Goal: Navigation & Orientation: Find specific page/section

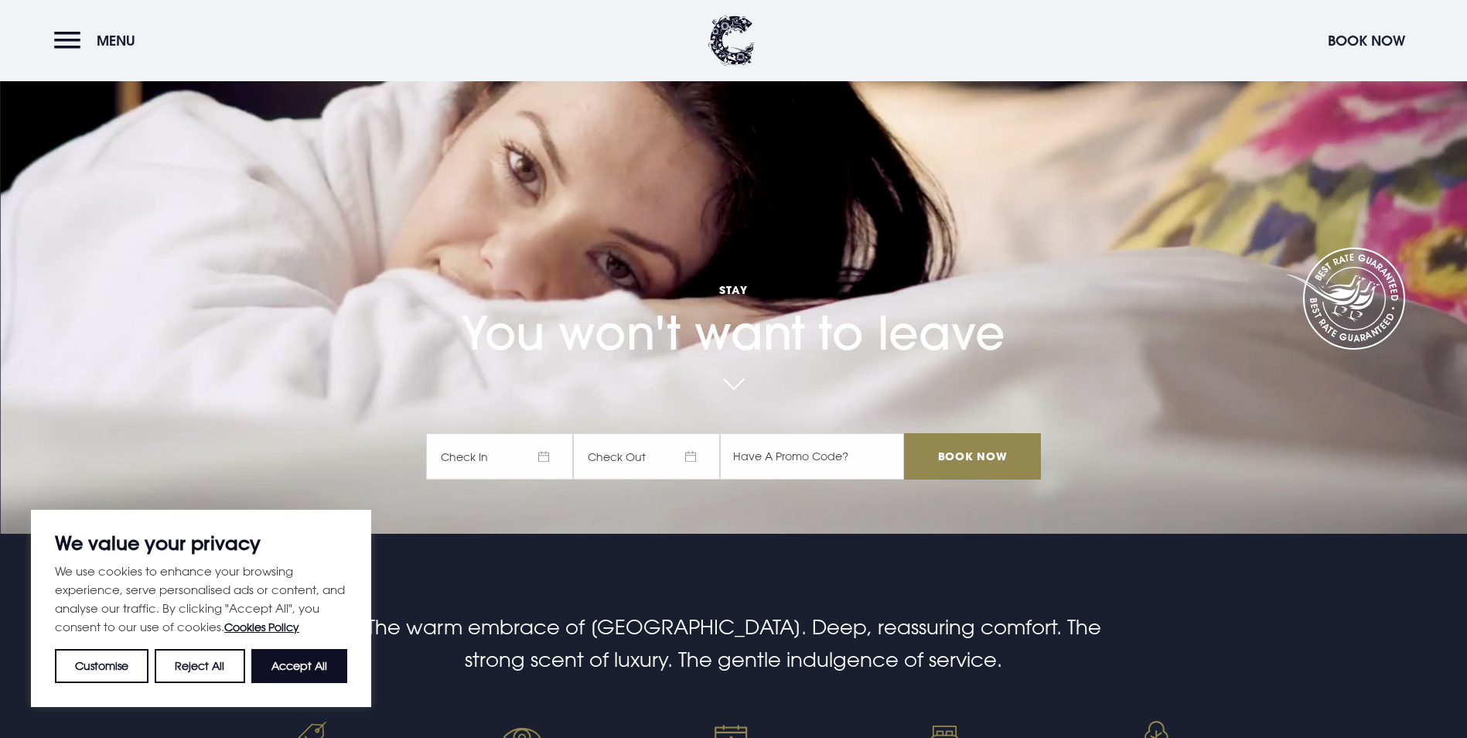
scroll to position [232, 0]
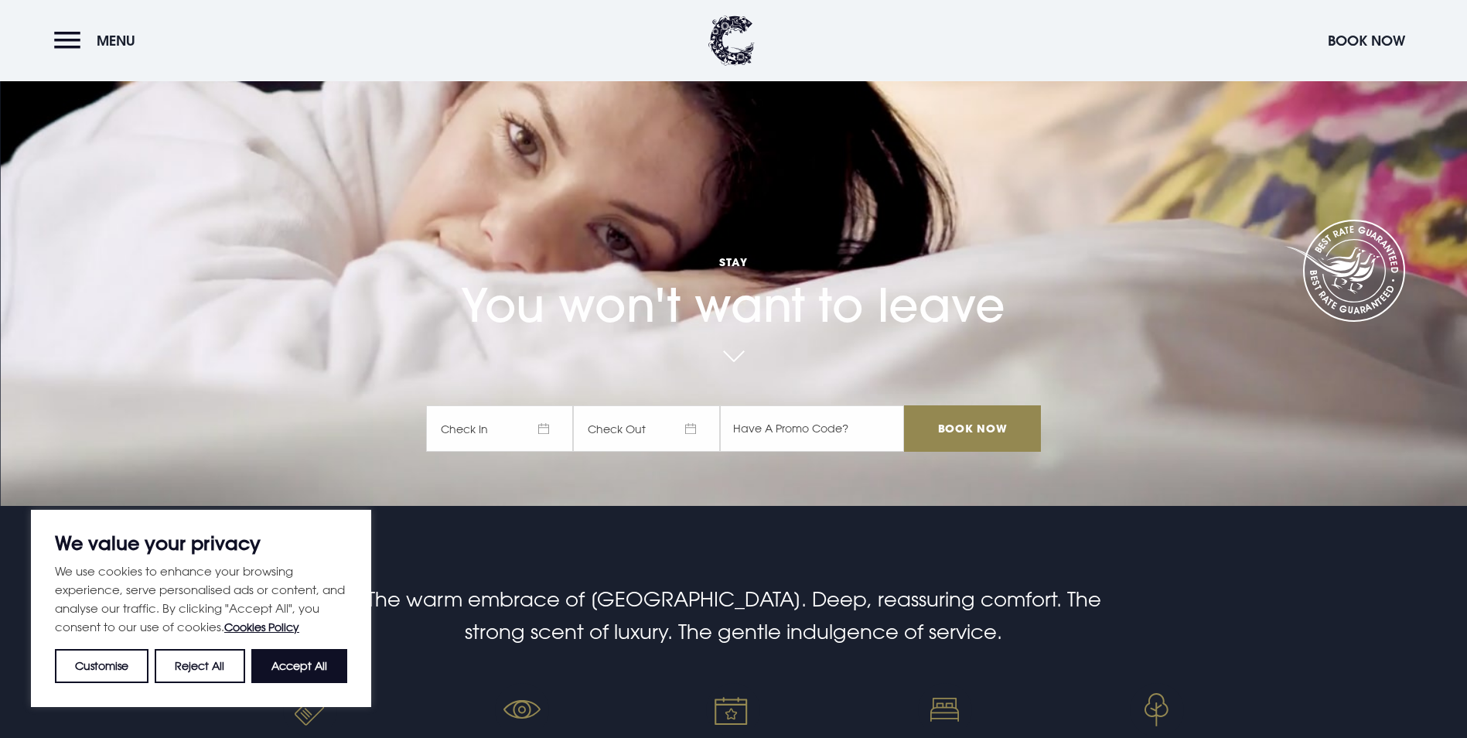
click at [324, 669] on button "Accept All" at bounding box center [299, 666] width 96 height 34
checkbox input "true"
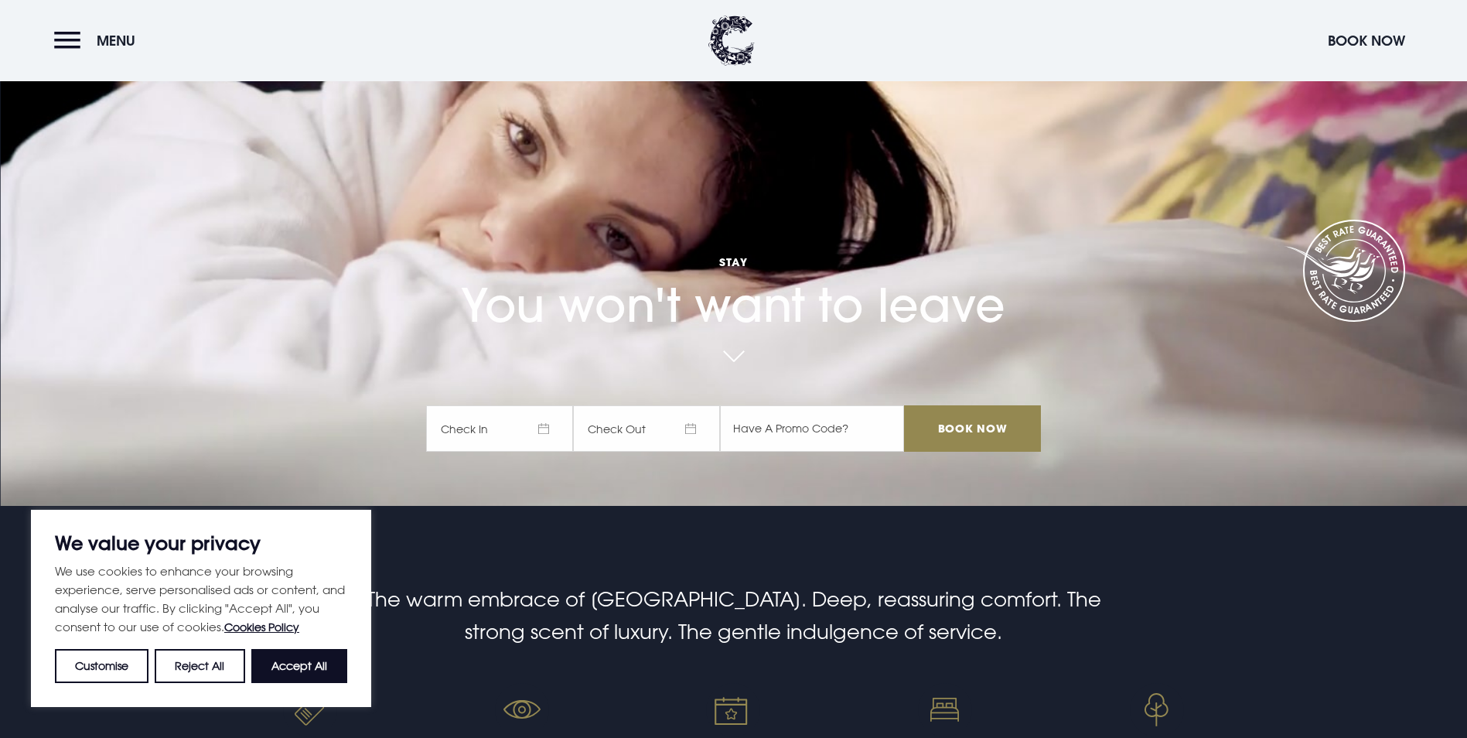
checkbox input "true"
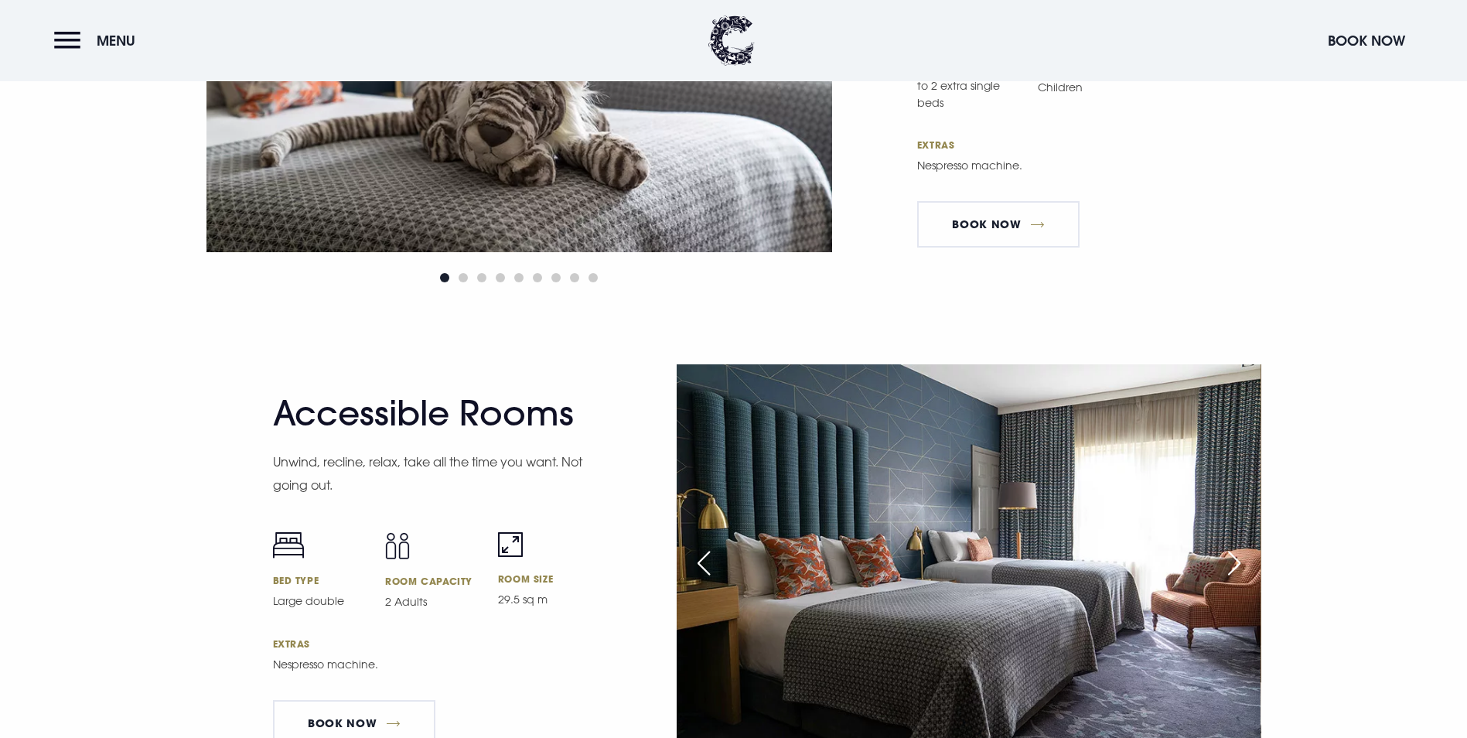
scroll to position [4870, 0]
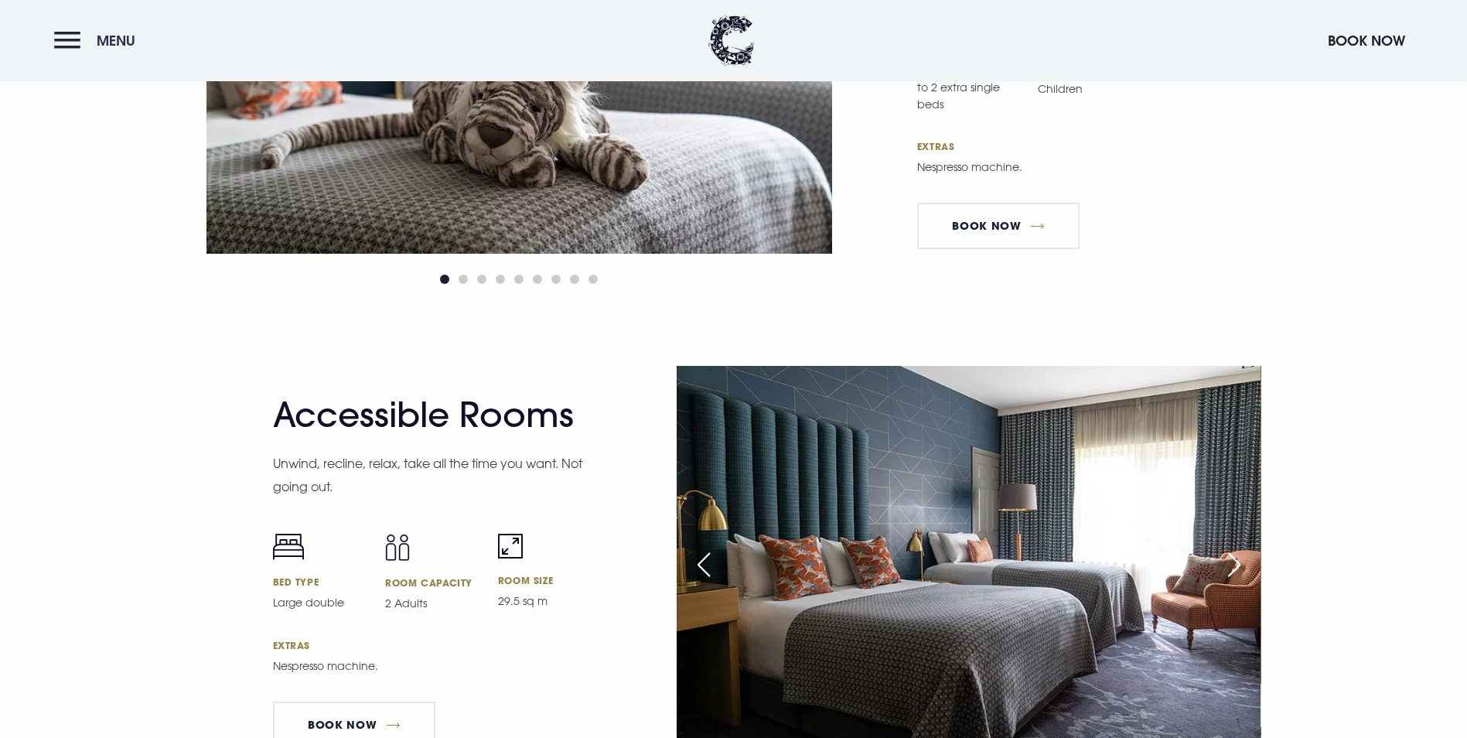
click at [68, 48] on button "Menu" at bounding box center [98, 40] width 89 height 33
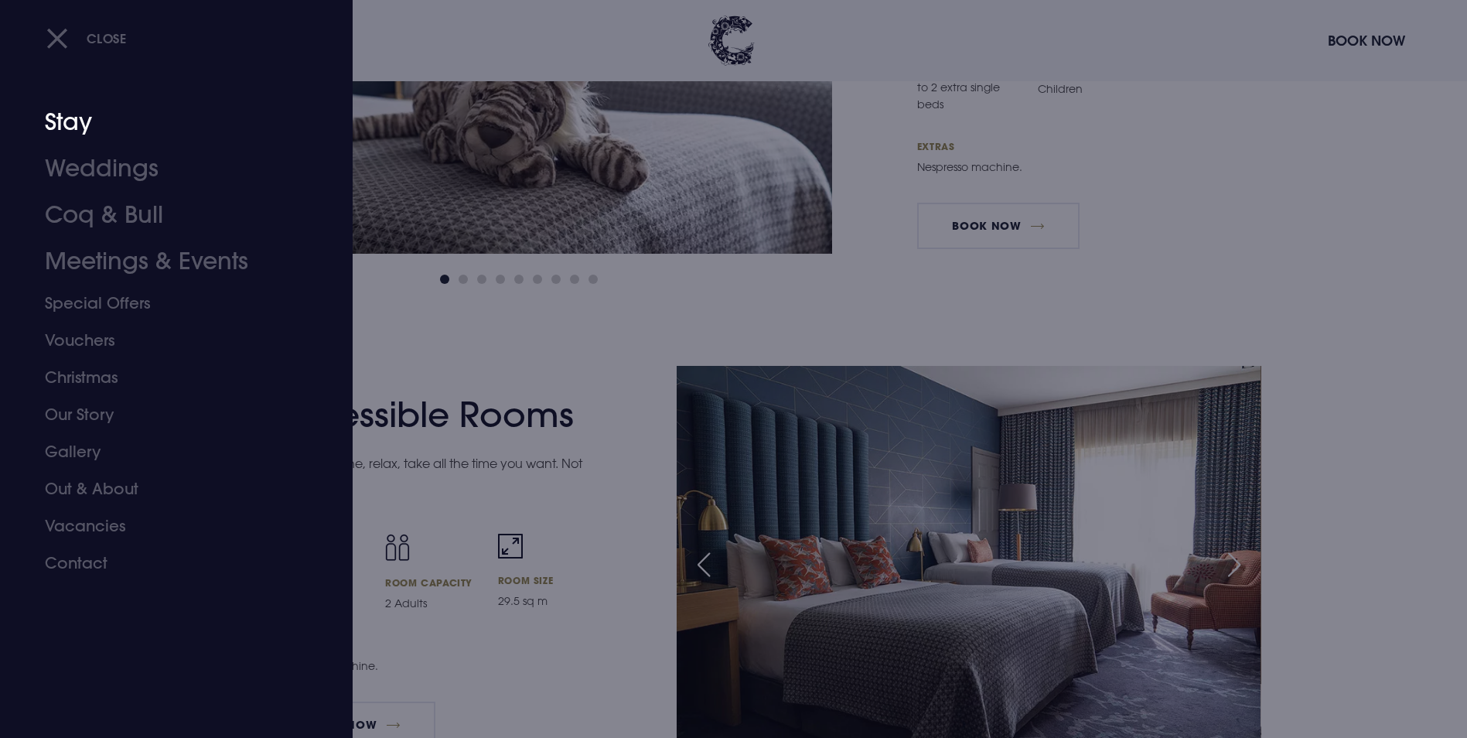
click at [73, 124] on link "Stay" at bounding box center [167, 122] width 244 height 46
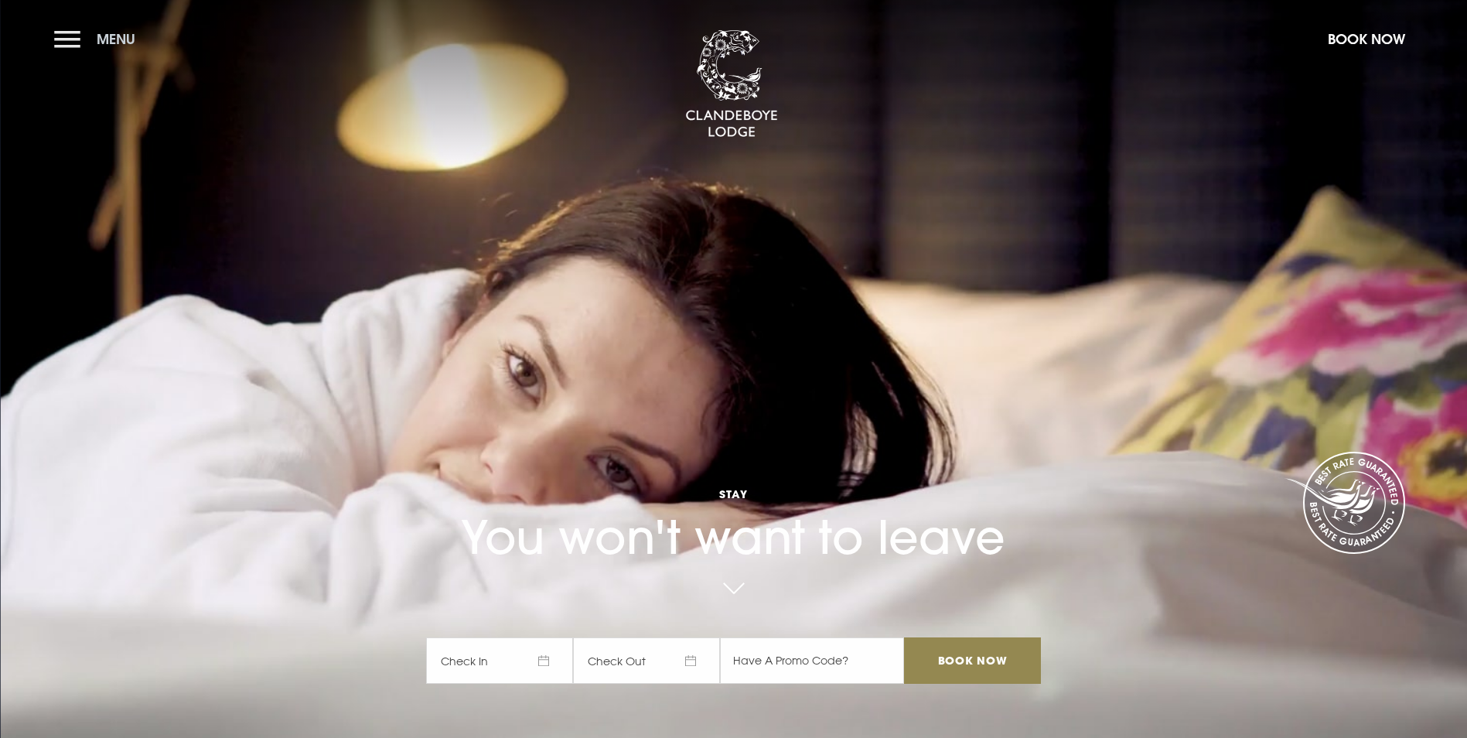
click at [63, 44] on button "Menu" at bounding box center [98, 38] width 89 height 33
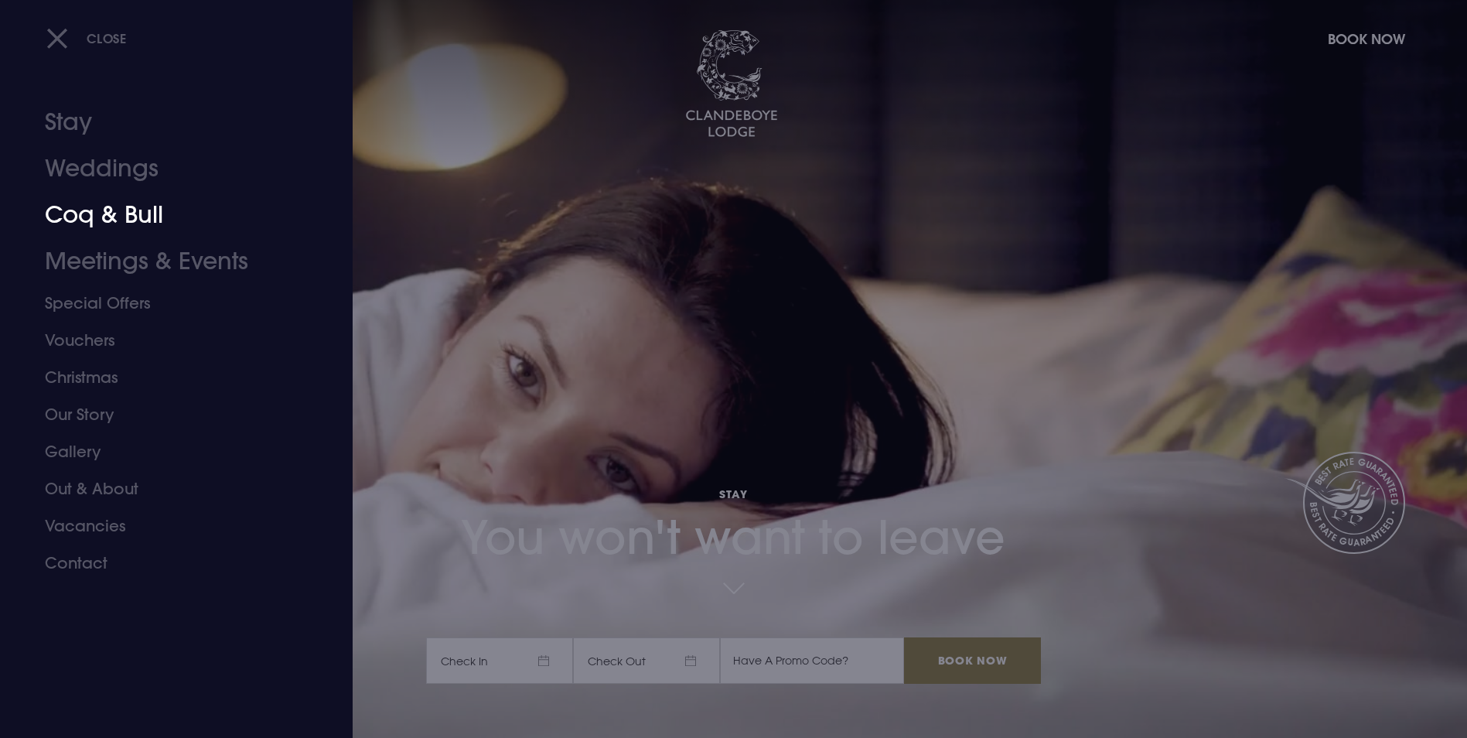
click at [78, 209] on link "Coq & Bull" at bounding box center [167, 215] width 244 height 46
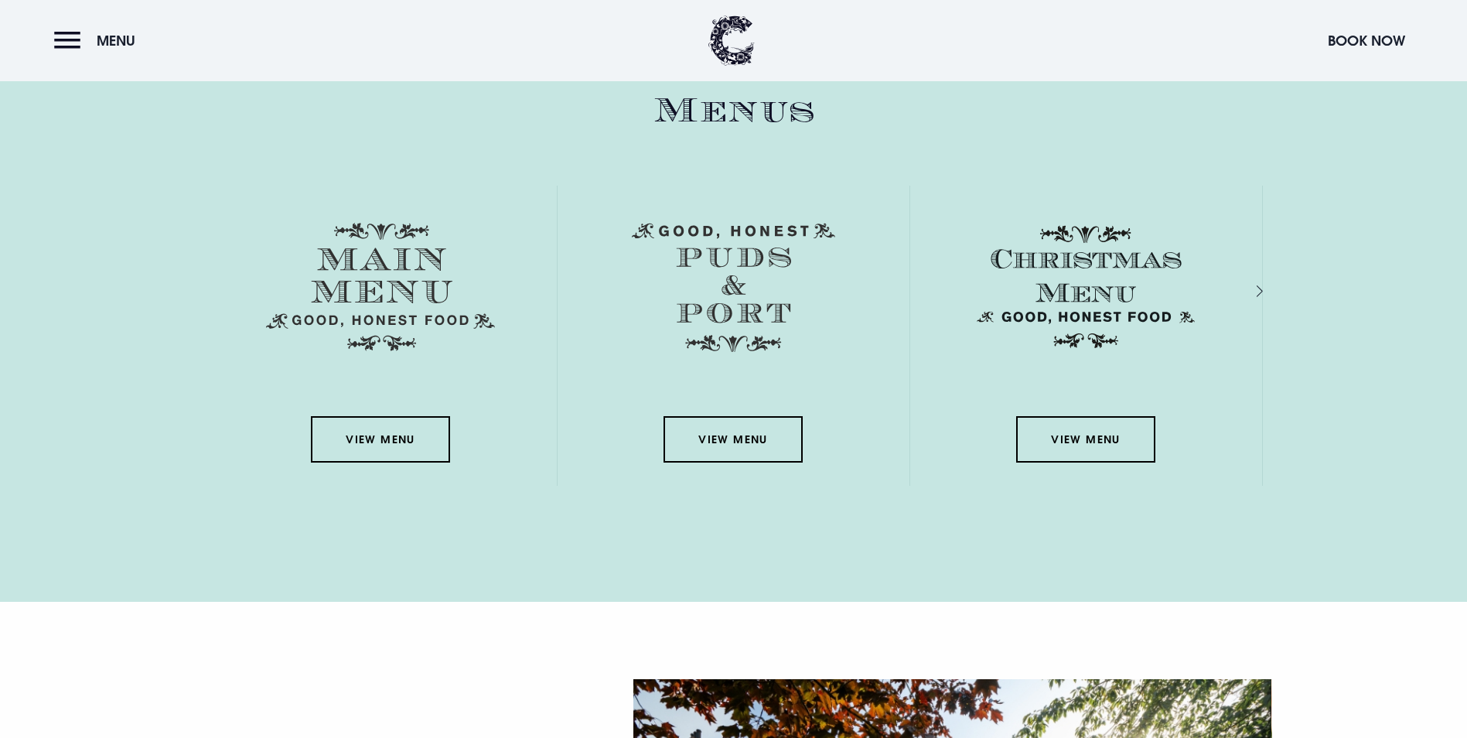
scroll to position [2397, 0]
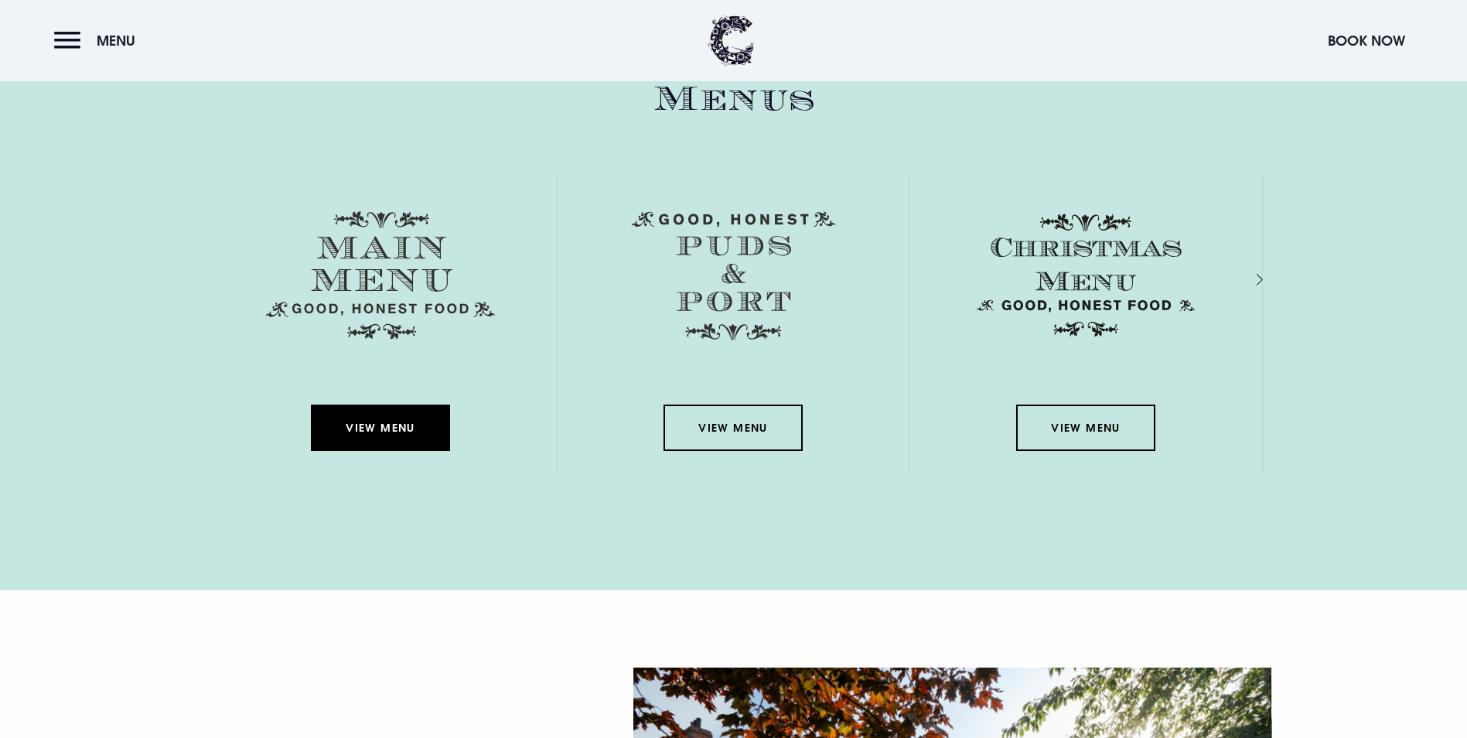
click at [393, 404] on link "View Menu" at bounding box center [380, 427] width 139 height 46
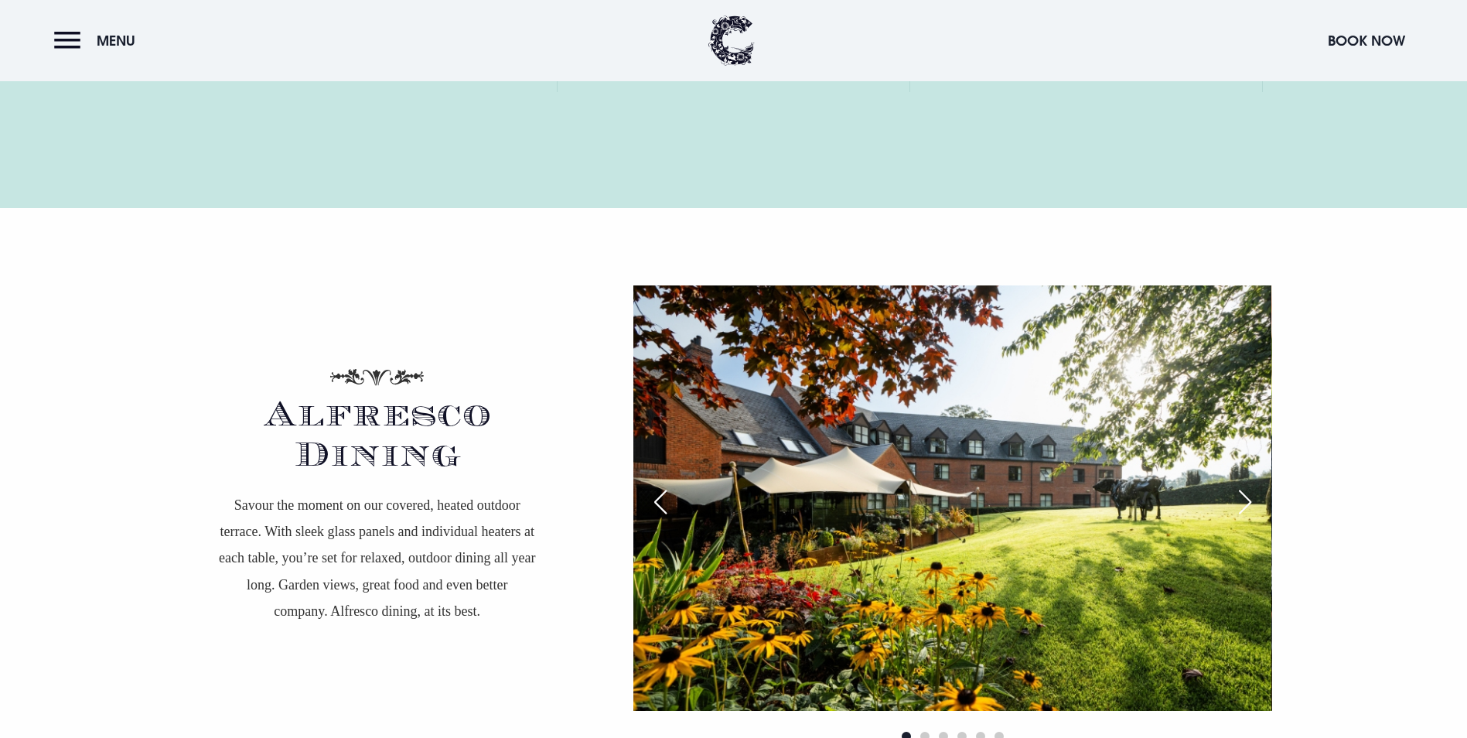
scroll to position [2319, 0]
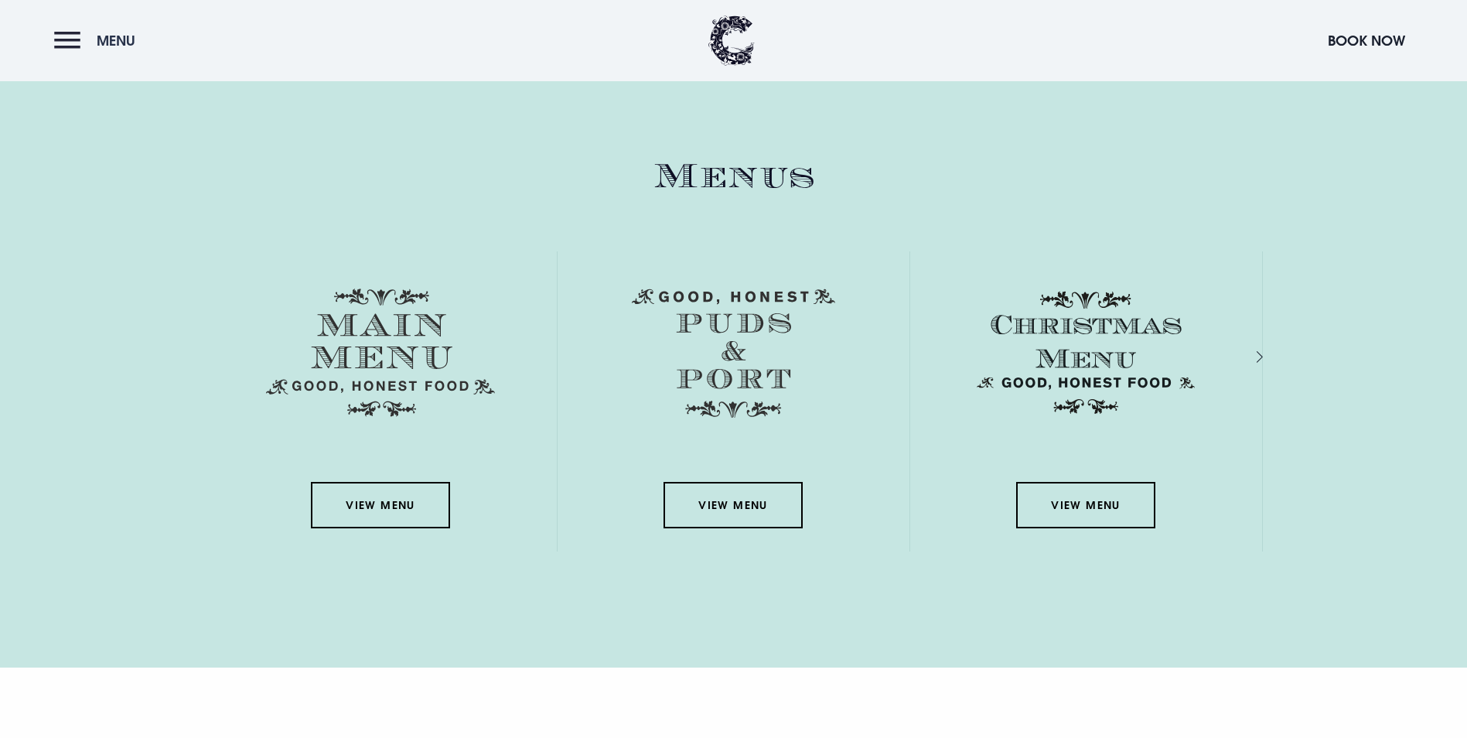
click at [86, 47] on button "Menu" at bounding box center [98, 40] width 89 height 33
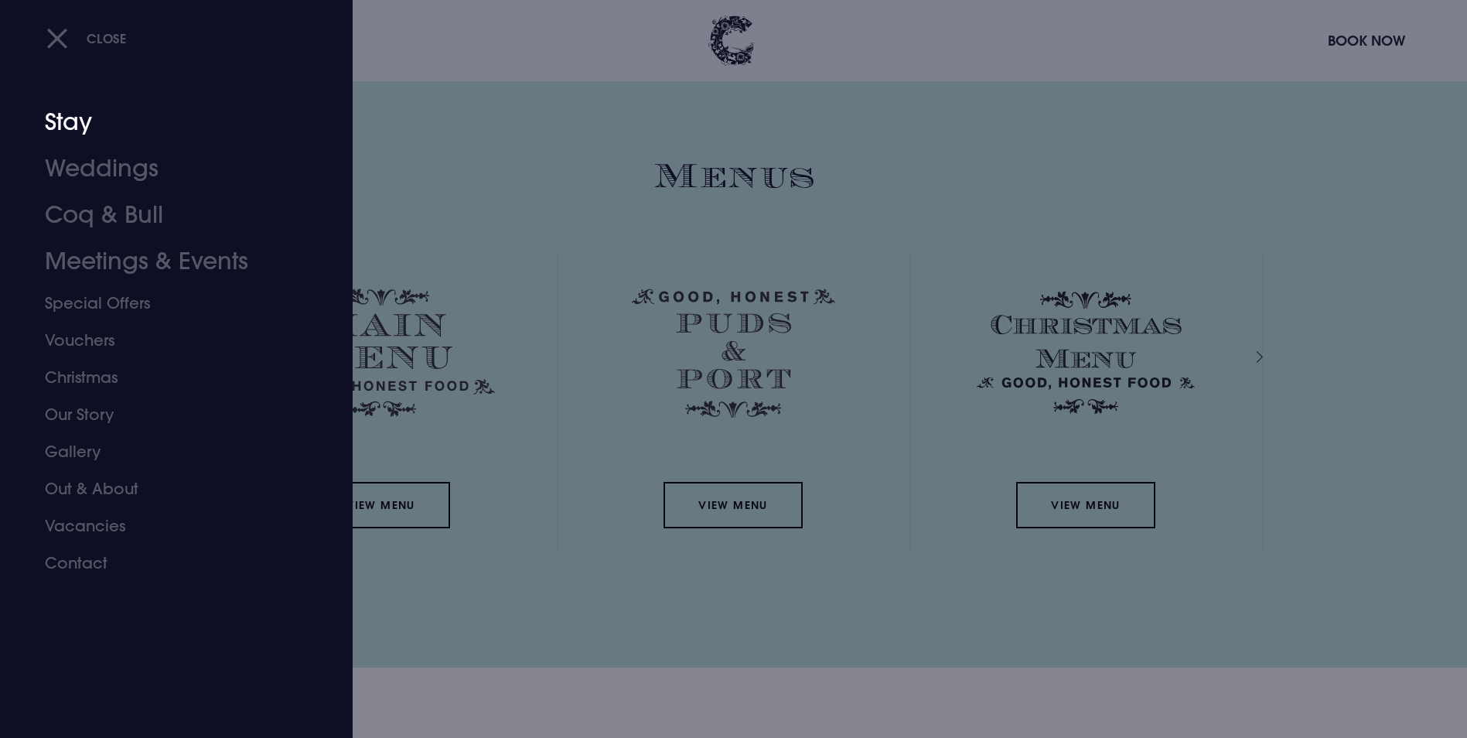
click at [70, 117] on link "Stay" at bounding box center [167, 122] width 244 height 46
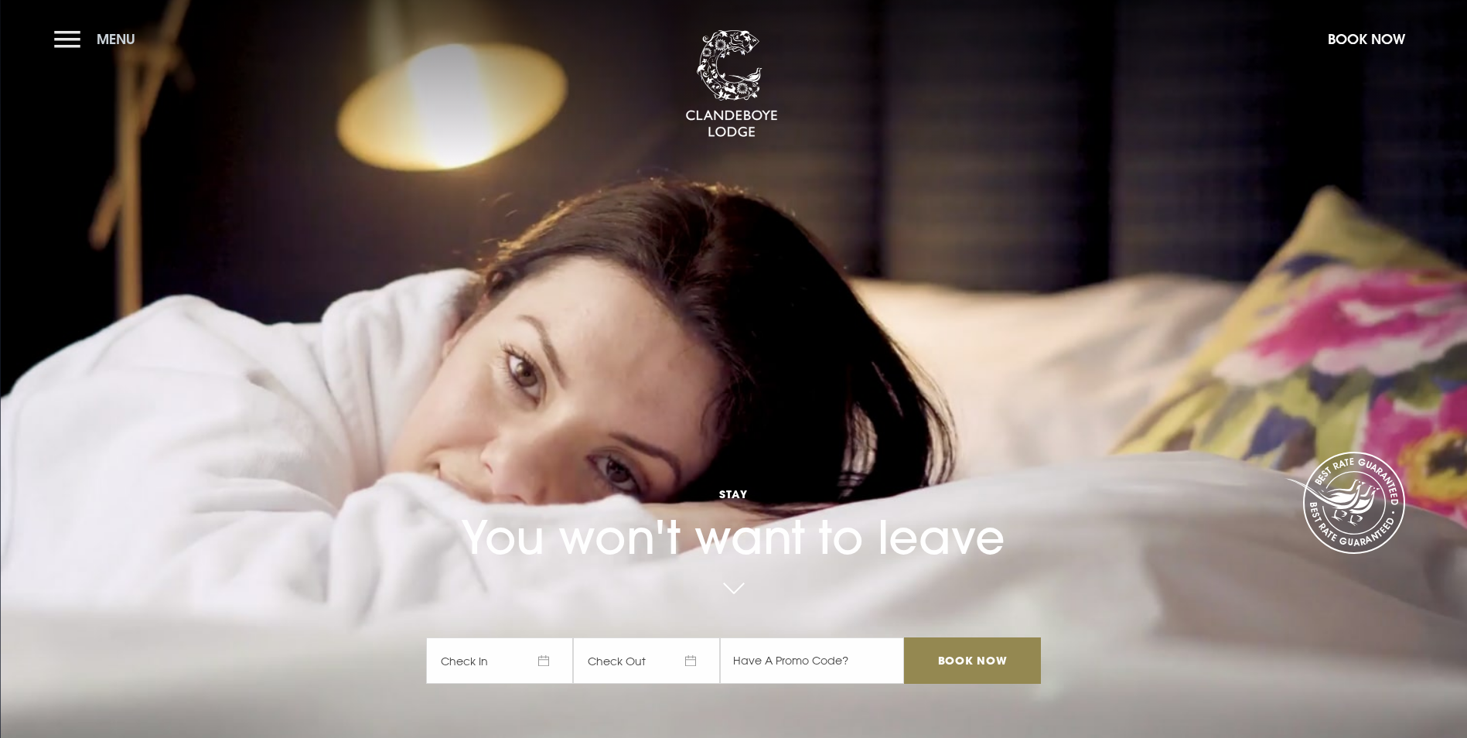
click at [123, 38] on span "Menu" at bounding box center [116, 39] width 39 height 18
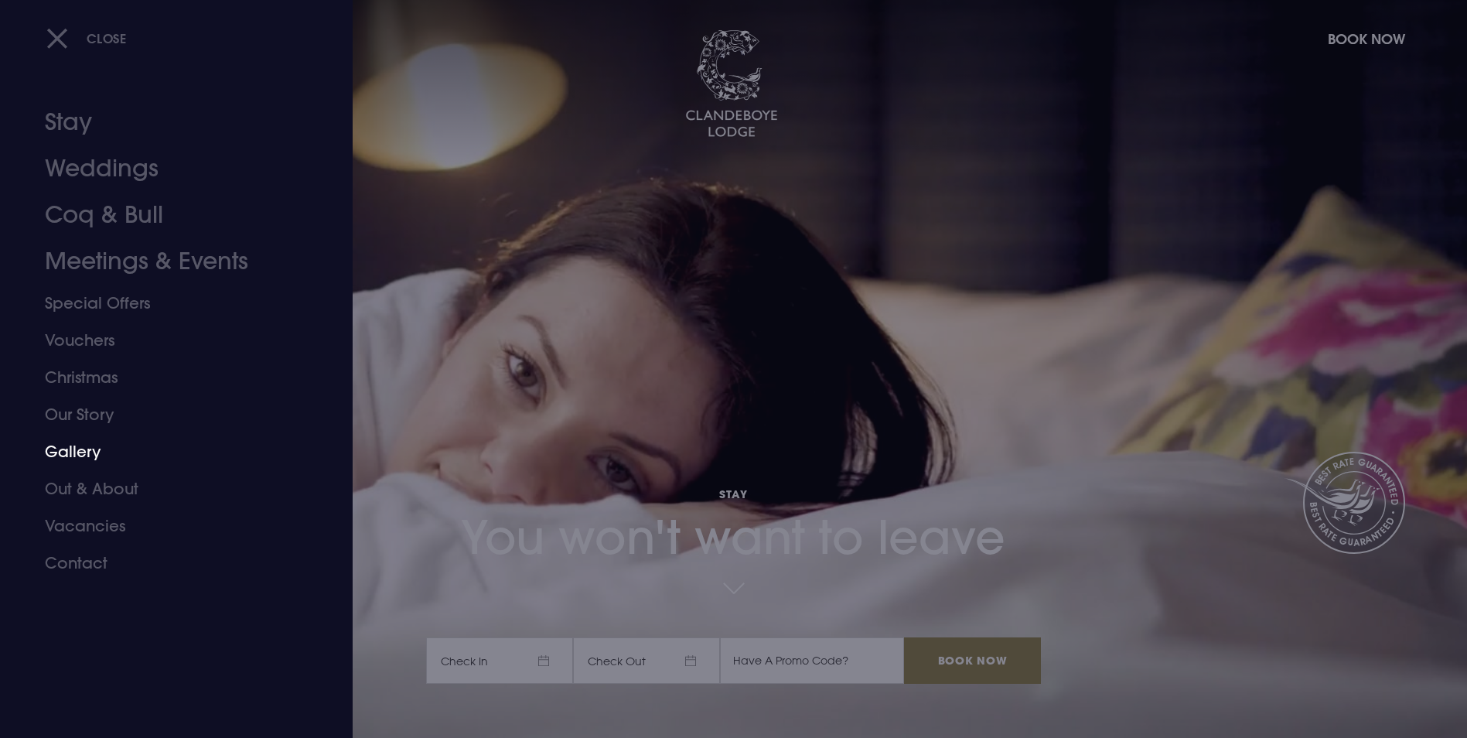
click at [75, 446] on link "Gallery" at bounding box center [167, 451] width 244 height 37
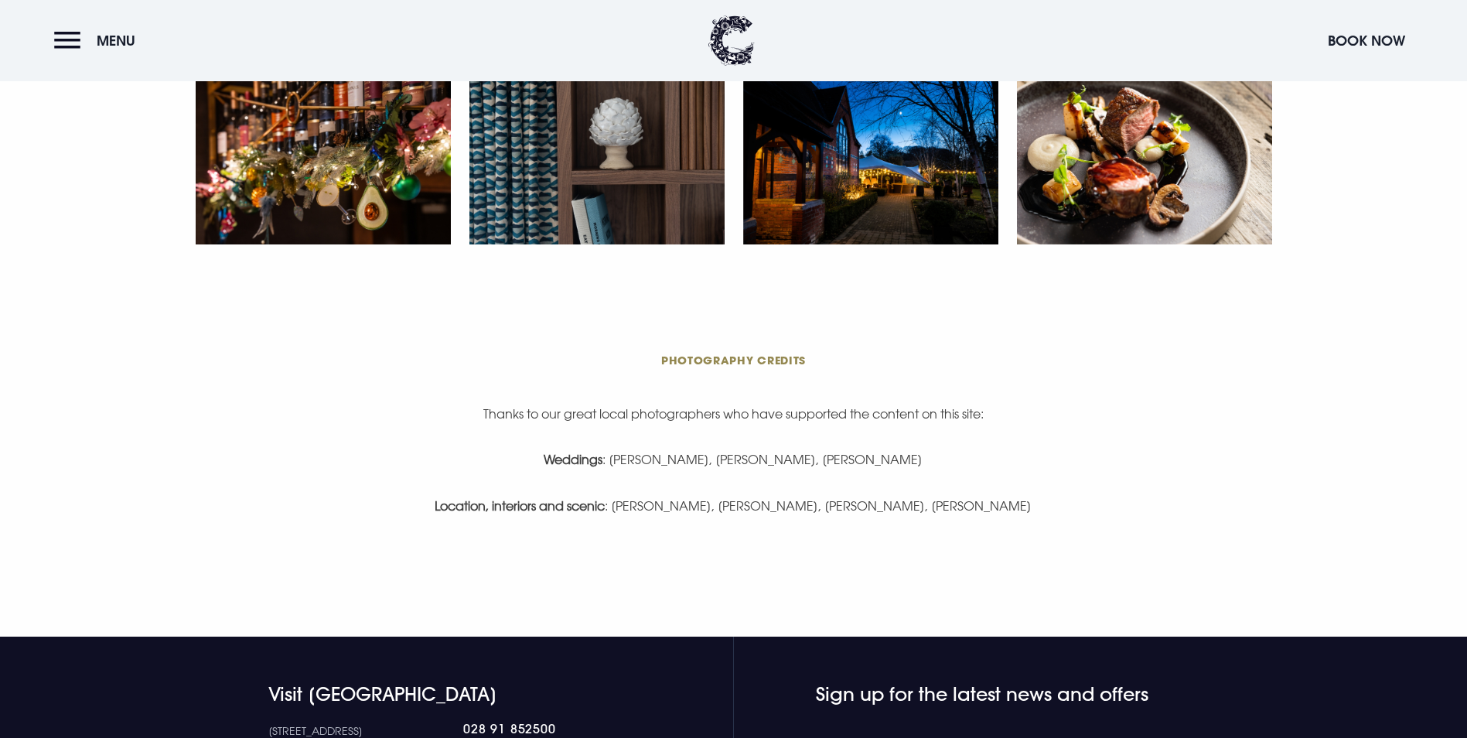
scroll to position [3324, 0]
